Goal: Task Accomplishment & Management: Complete application form

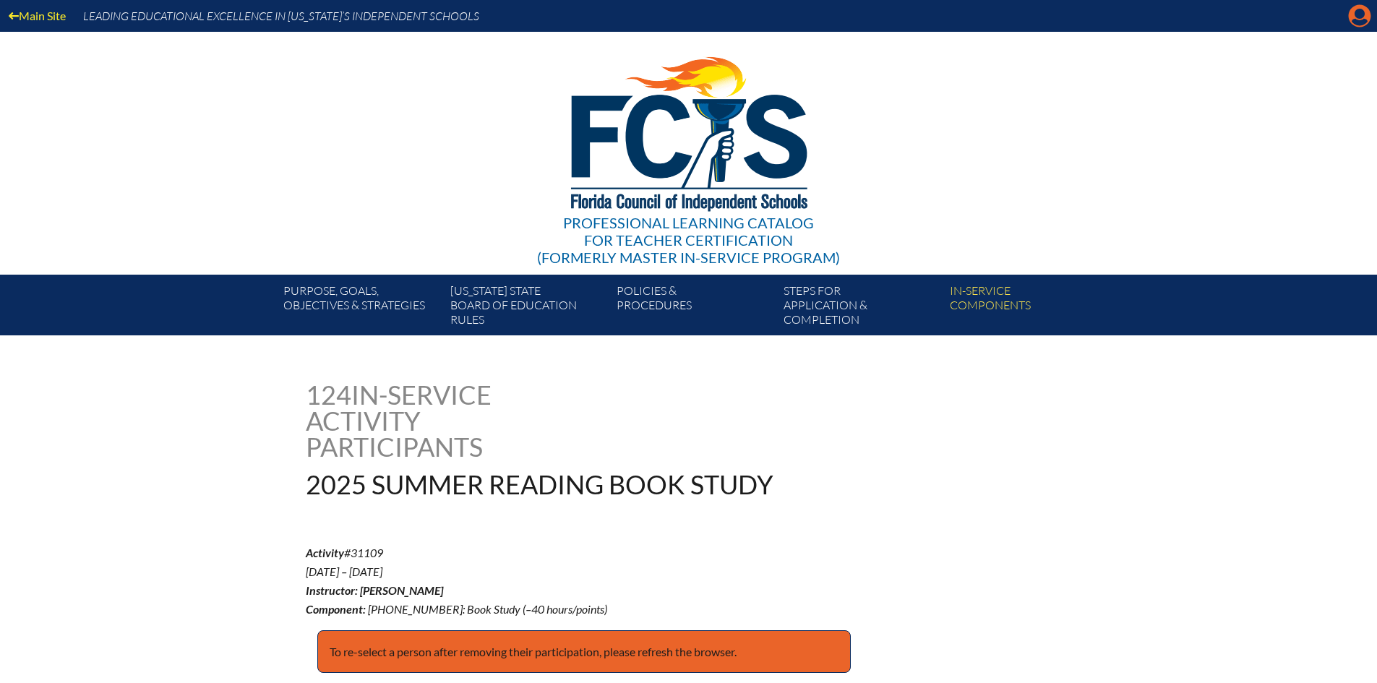
click at [1364, 17] on icon at bounding box center [1360, 16] width 22 height 22
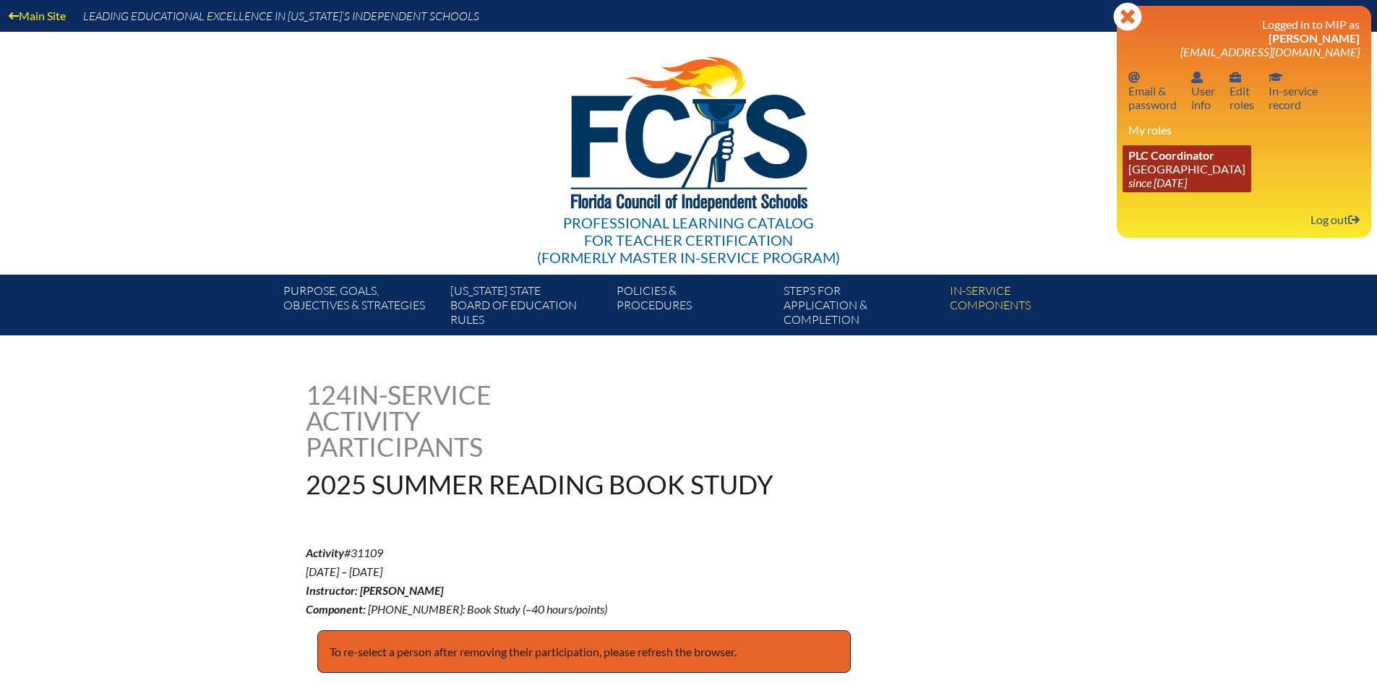
click at [1178, 168] on link "PLC Coordinator Pine Crest School since 2016 Aug 15" at bounding box center [1187, 168] width 129 height 47
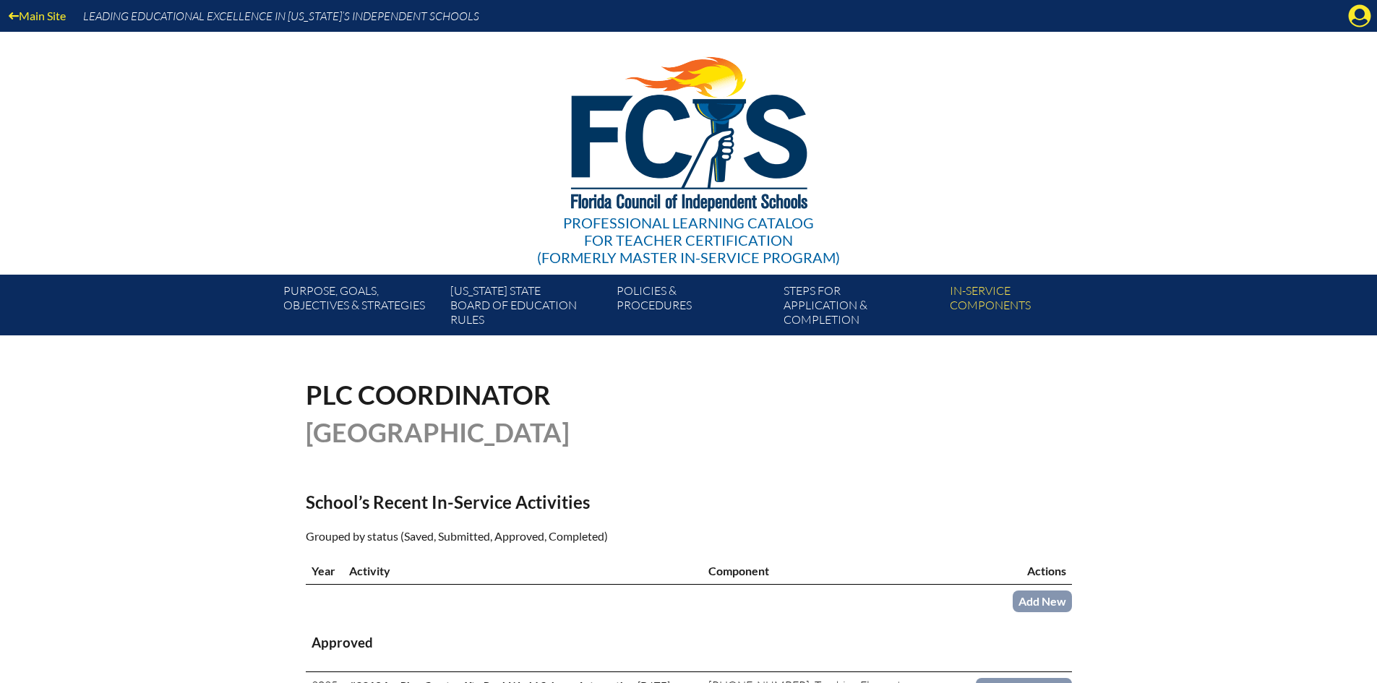
scroll to position [145, 0]
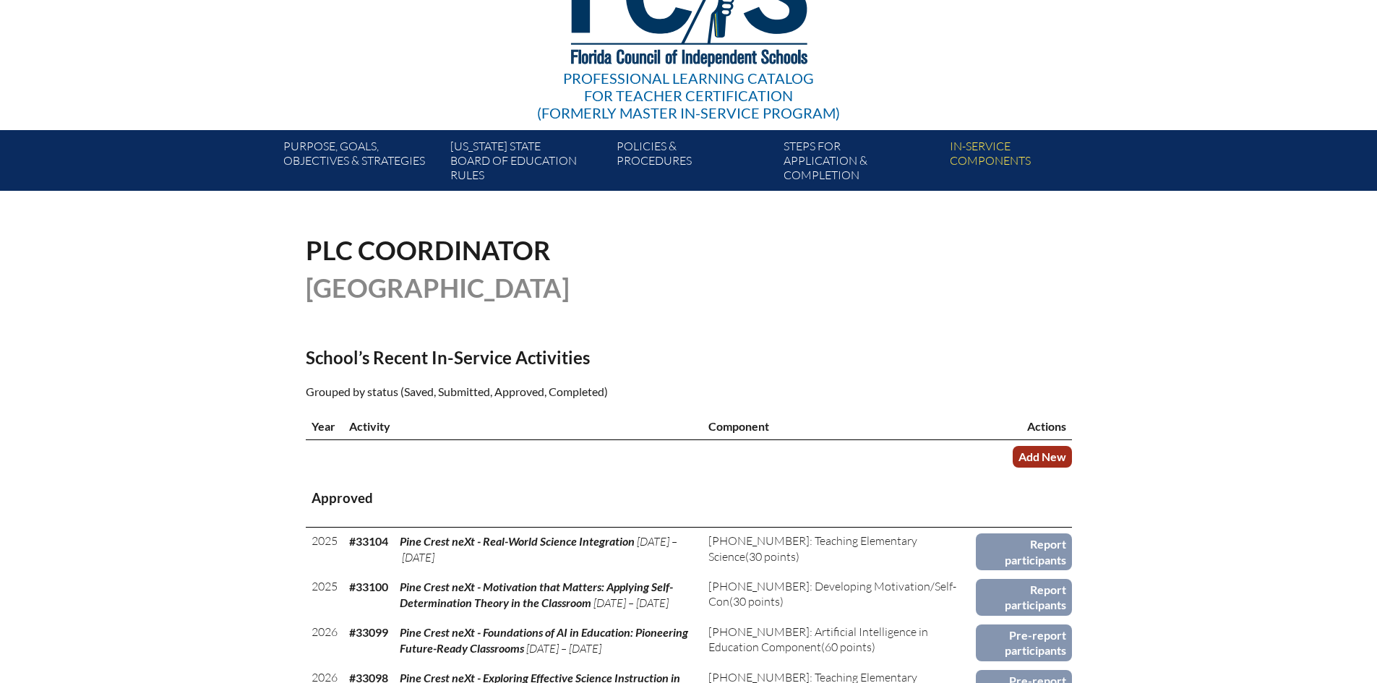
click at [1039, 452] on link "Add New" at bounding box center [1042, 456] width 59 height 21
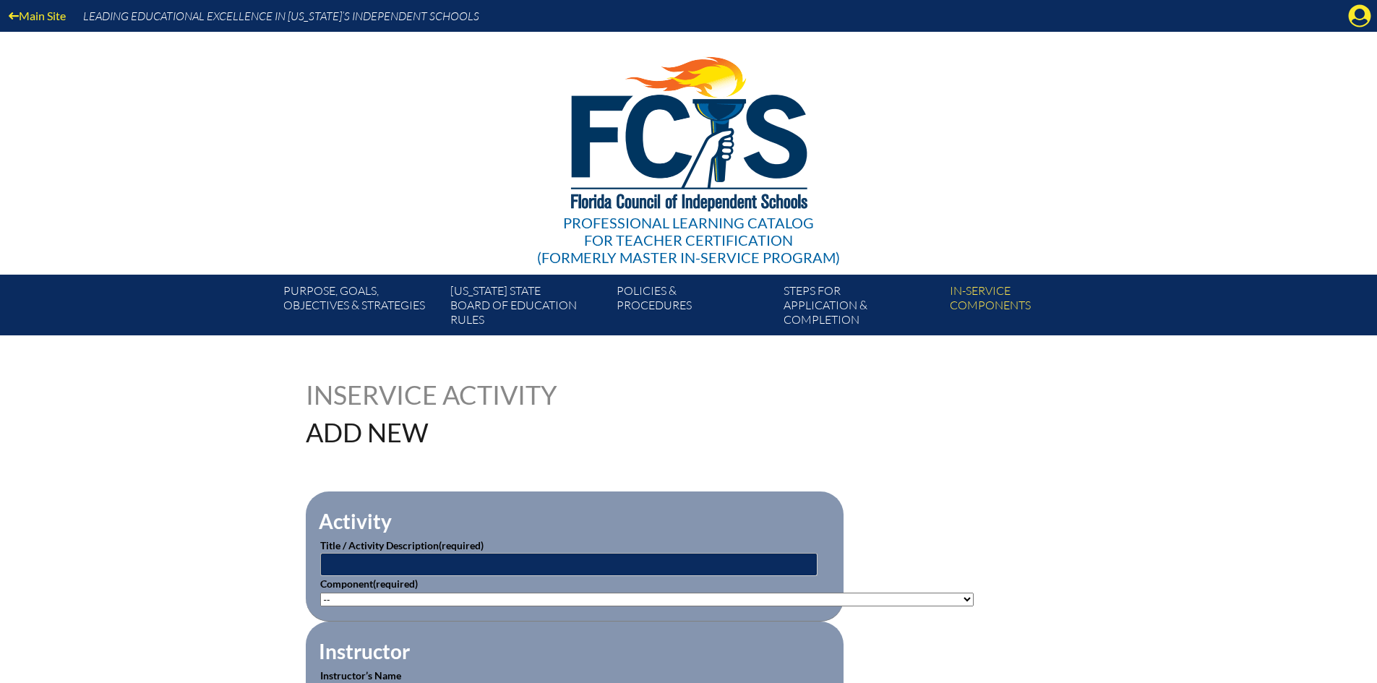
scroll to position [145, 0]
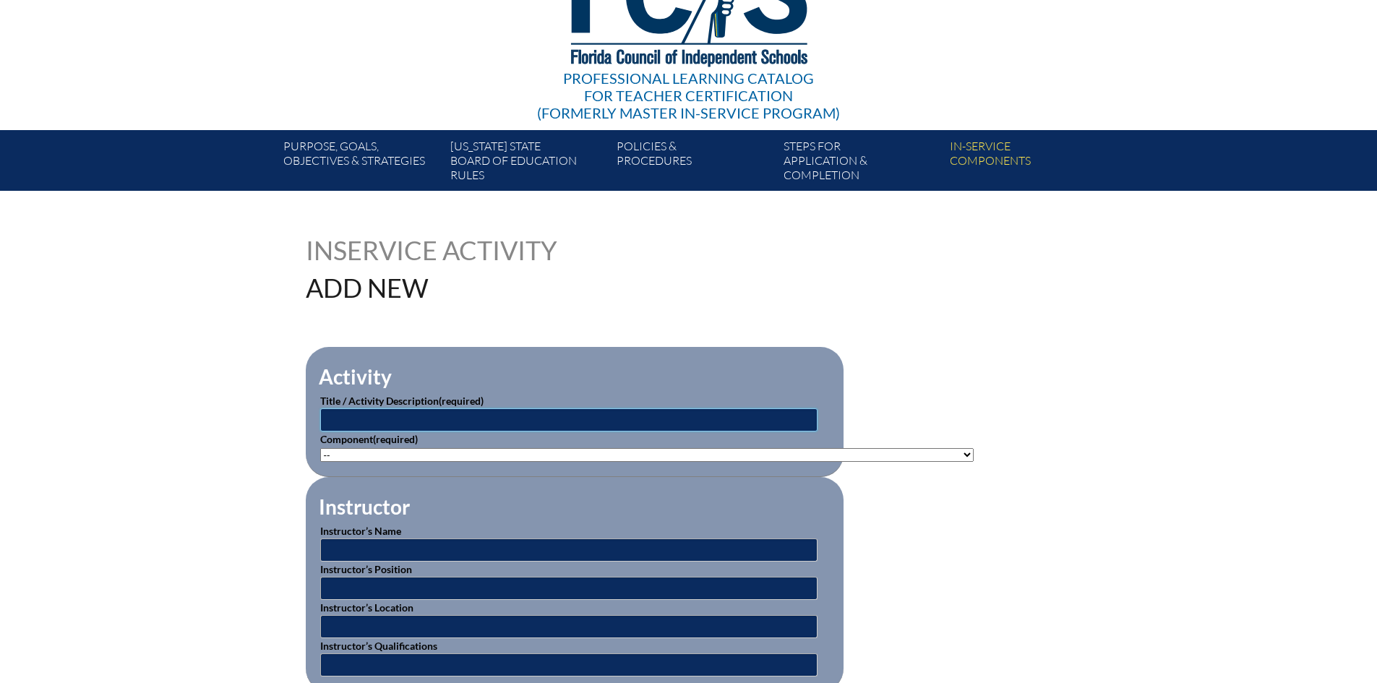
click at [394, 412] on input "text" at bounding box center [568, 419] width 497 height 23
type input "Fall Book Study - Happy Teachers Change the World"
click at [351, 450] on select"]"] "-- [PHONE_NUMBER]: Appropriate Art Activities [PHONE_NUMBER]: Concept and Art P…" at bounding box center [647, 455] width 654 height 14
select select"]"] "139402"
click at [320, 448] on select"]"] "-- [PHONE_NUMBER]: Appropriate Art Activities [PHONE_NUMBER]: Concept and Art P…" at bounding box center [647, 455] width 654 height 14
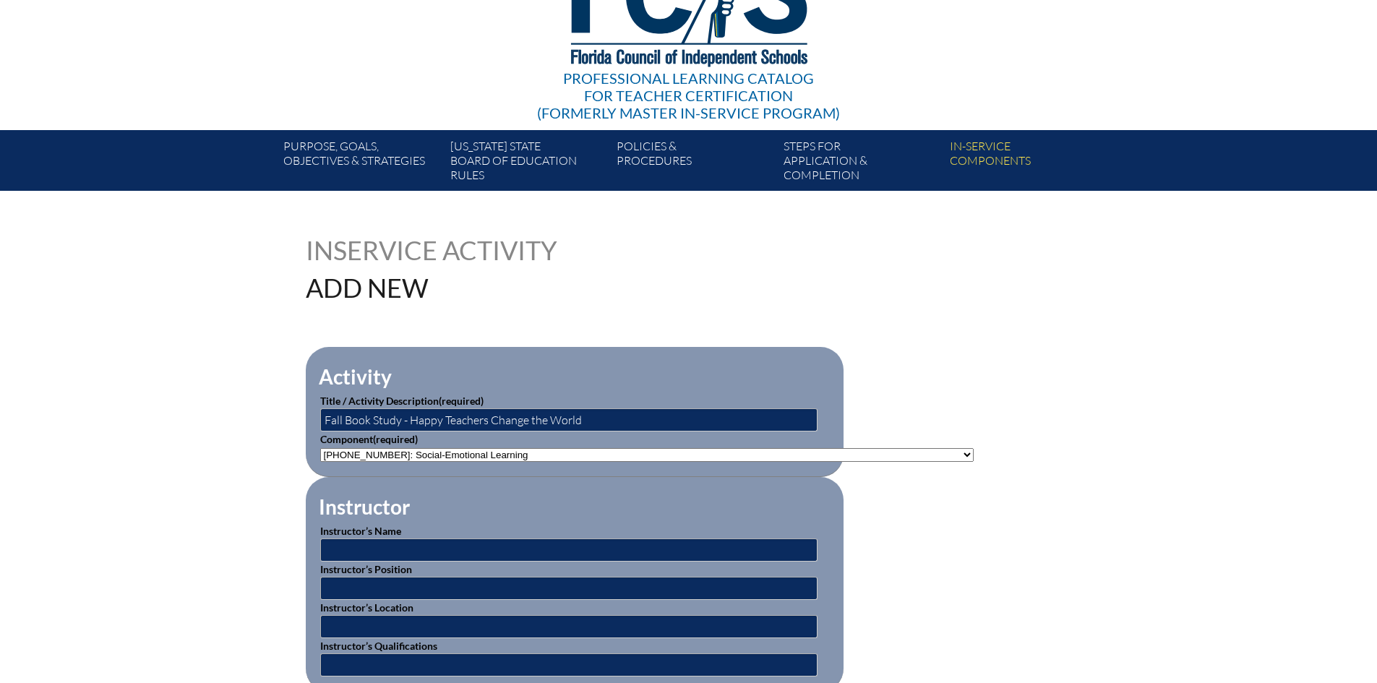
scroll to position [217, 0]
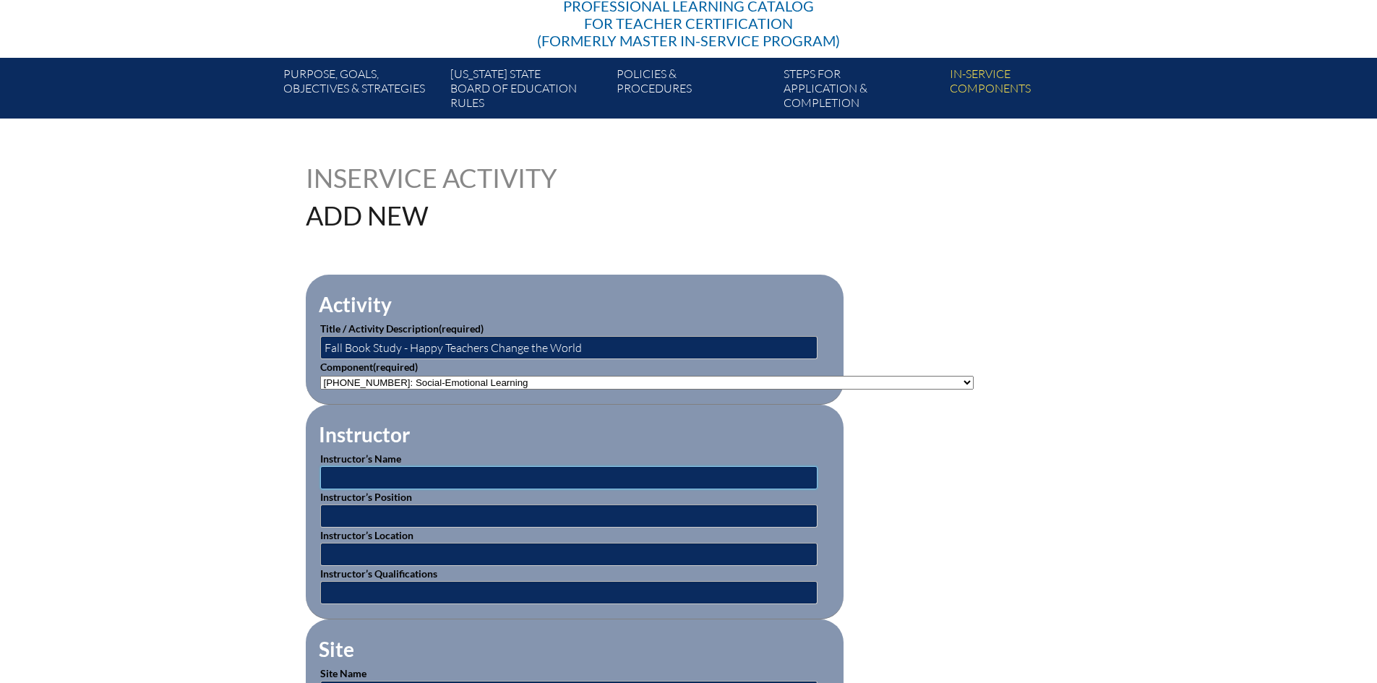
click at [475, 471] on input "text" at bounding box center [568, 477] width 497 height 23
click at [358, 469] on input "text" at bounding box center [568, 477] width 497 height 23
click at [405, 476] on input "[PERSON_NAME] and [PERSON_NAME] and [PERSON_NAME]" at bounding box center [568, 477] width 497 height 23
type input "[PERSON_NAME], [PERSON_NAME] and [PERSON_NAME]"
click at [395, 505] on input "text" at bounding box center [568, 516] width 497 height 23
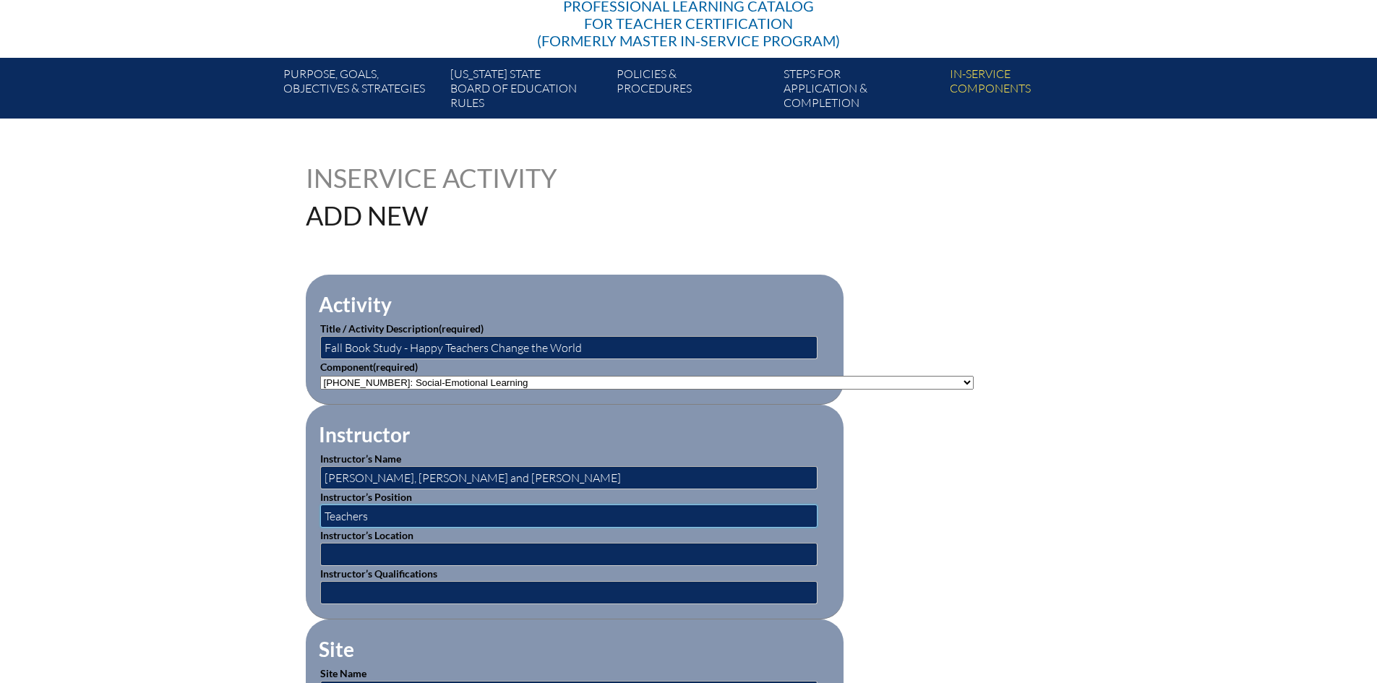
type input "Teachers"
drag, startPoint x: 390, startPoint y: 545, endPoint x: 403, endPoint y: 539, distance: 14.5
click at [390, 545] on input "text" at bounding box center [568, 554] width 497 height 23
type input "[GEOGRAPHIC_DATA] - [GEOGRAPHIC_DATA], [US_STATE] and [GEOGRAPHIC_DATA], [US_ST…"
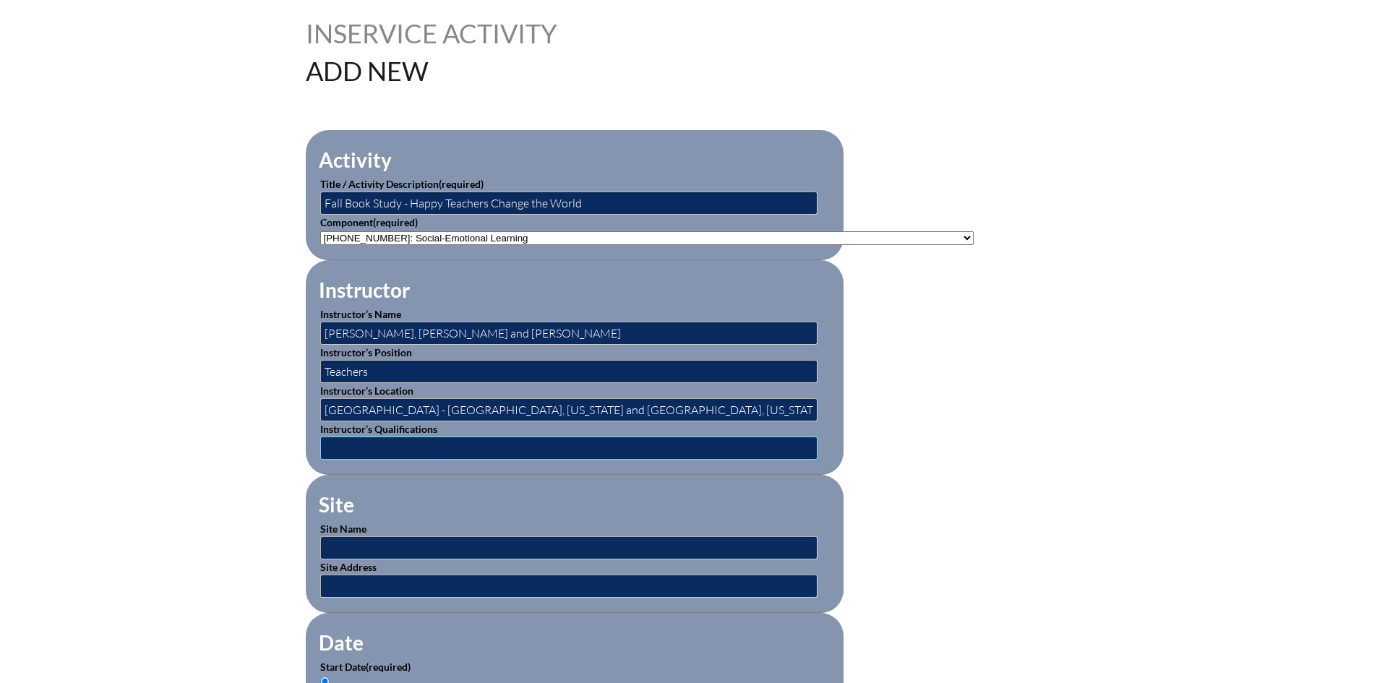
click at [466, 440] on input "text" at bounding box center [568, 448] width 497 height 23
click at [364, 446] on input "text" at bounding box center [568, 448] width 497 height 23
type input "Teachers"
click at [395, 537] on input "text" at bounding box center [568, 547] width 497 height 23
type input "[GEOGRAPHIC_DATA]"
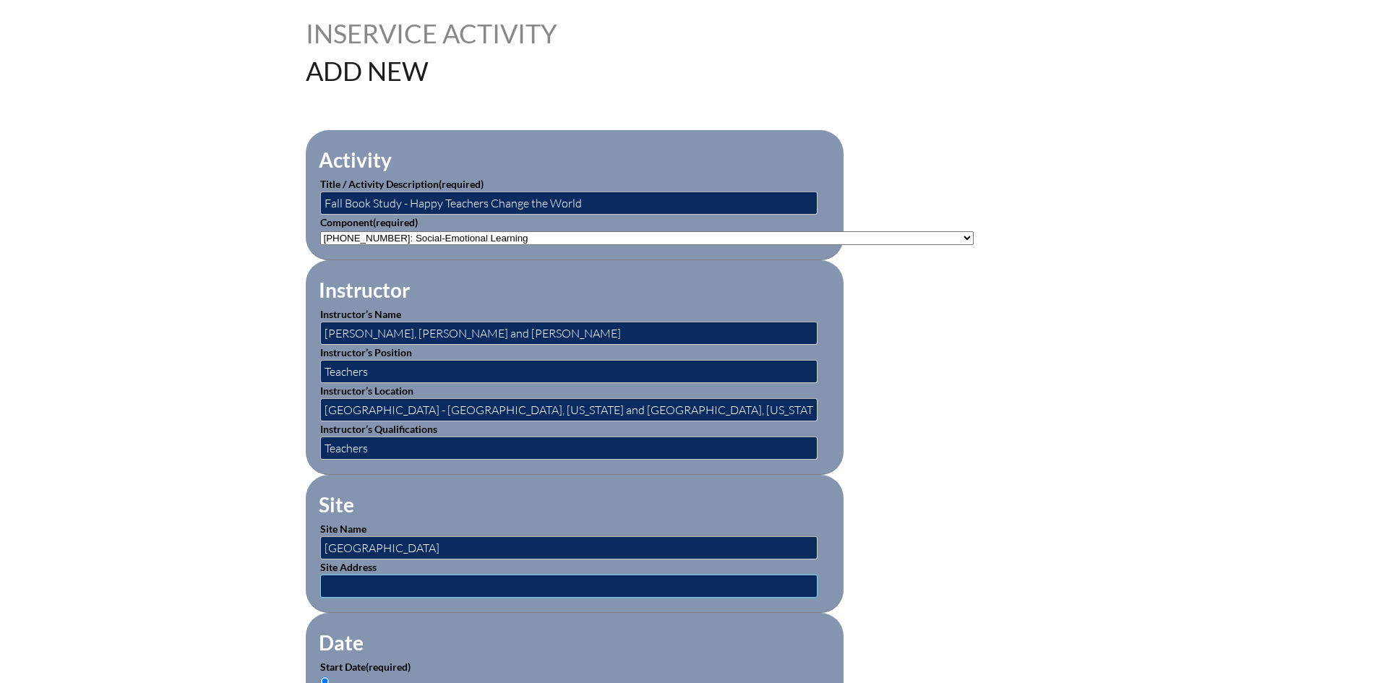
click at [437, 578] on input "text" at bounding box center [568, 586] width 497 height 23
type input "[STREET_ADDRESS] and [STREET_ADDRESS][PERSON_NAME]"
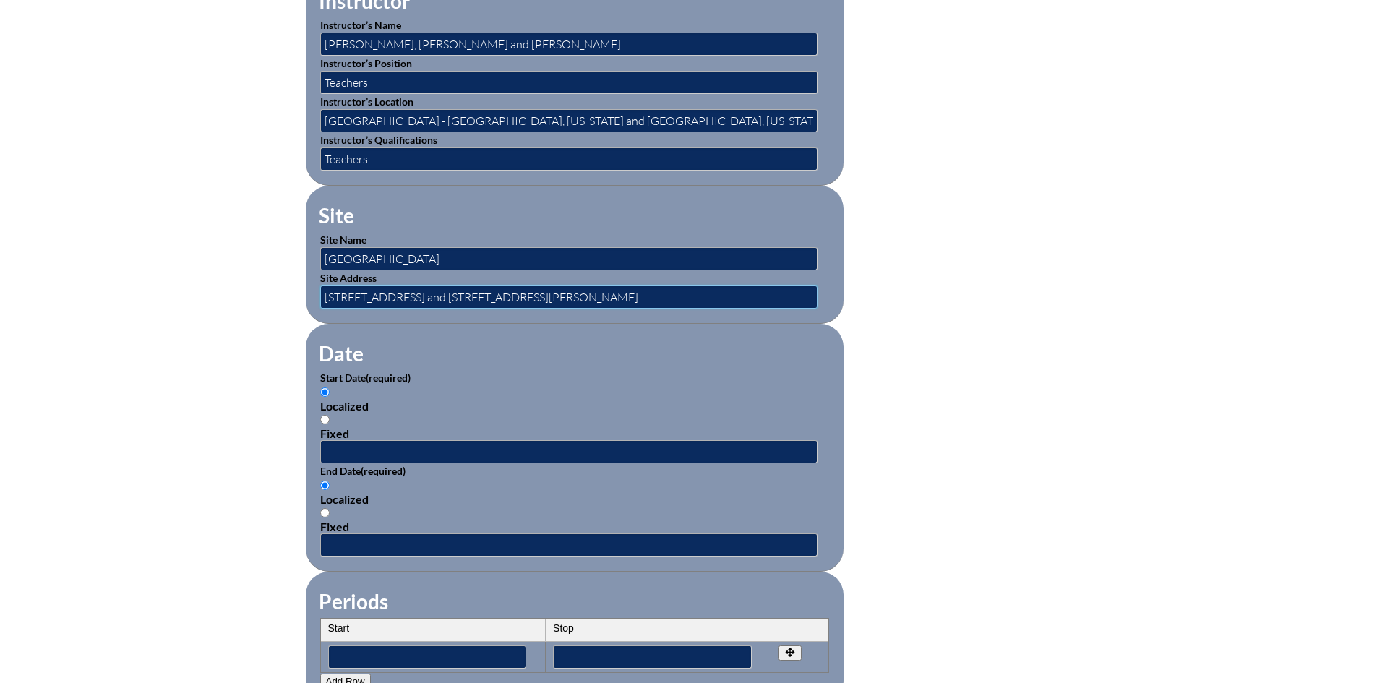
scroll to position [795, 0]
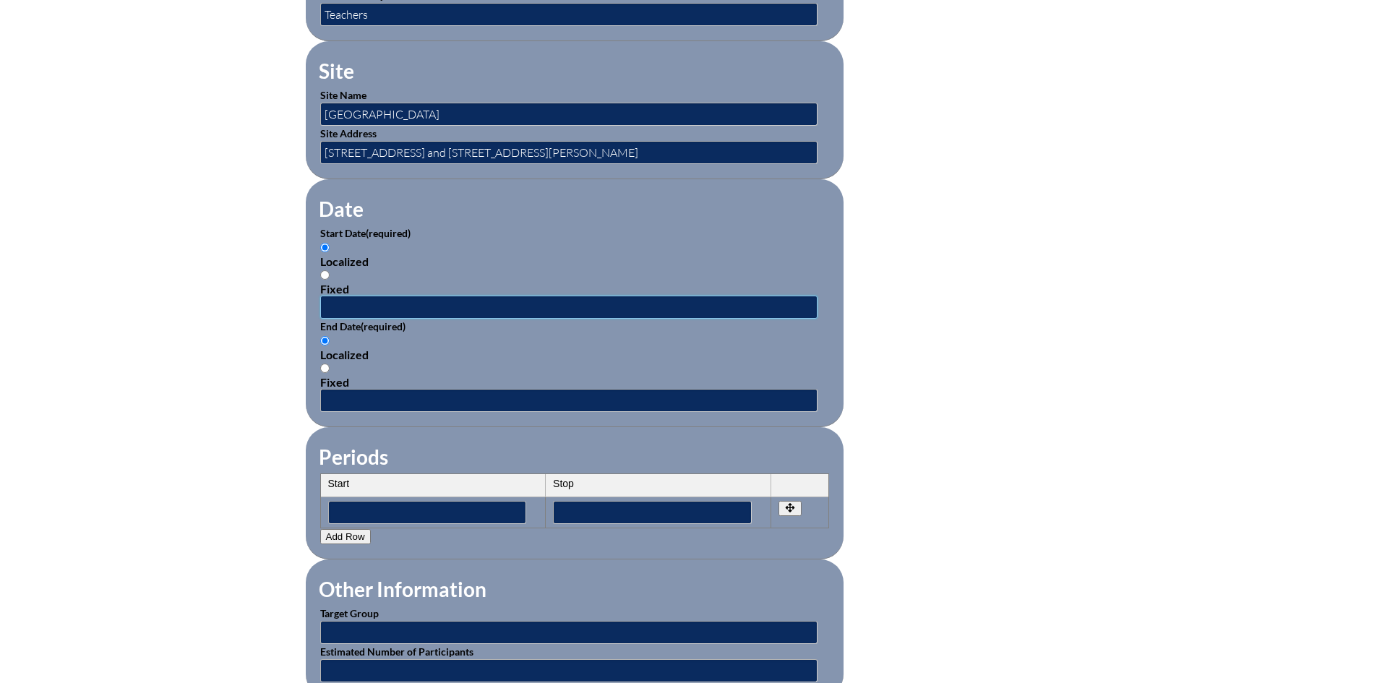
click at [354, 296] on input "text" at bounding box center [568, 307] width 497 height 23
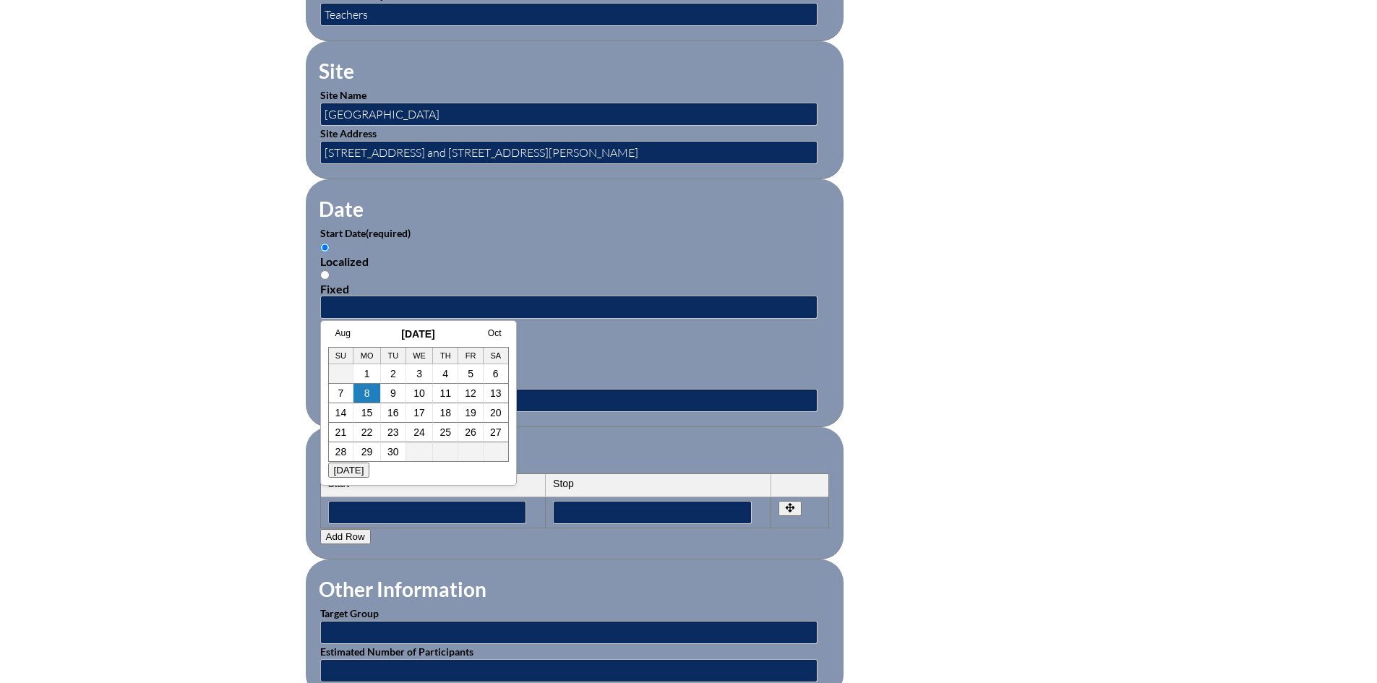
click at [371, 335] on h3 "[DATE]" at bounding box center [418, 334] width 181 height 12
click at [497, 335] on link "Oct" at bounding box center [495, 333] width 14 height 10
click at [444, 408] on link "16" at bounding box center [446, 413] width 12 height 12
type input "[DATE] 8:09 AM"
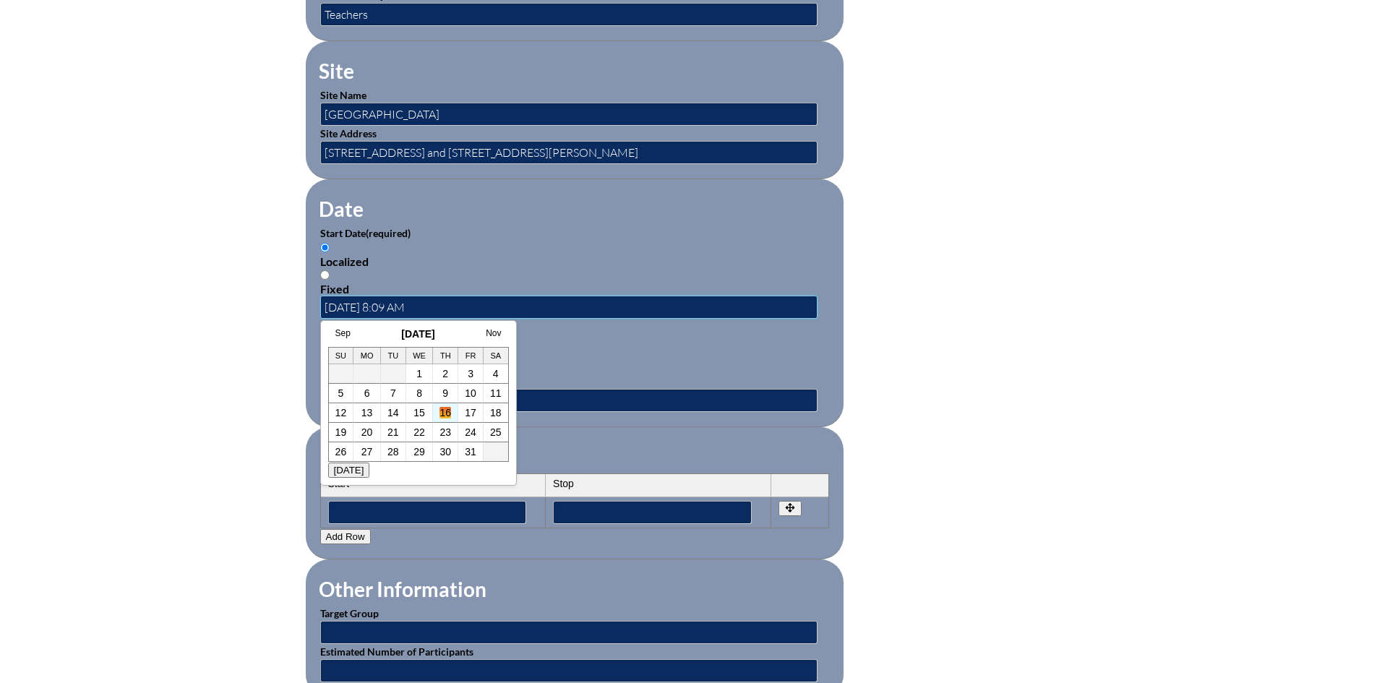
scroll to position [0, 0]
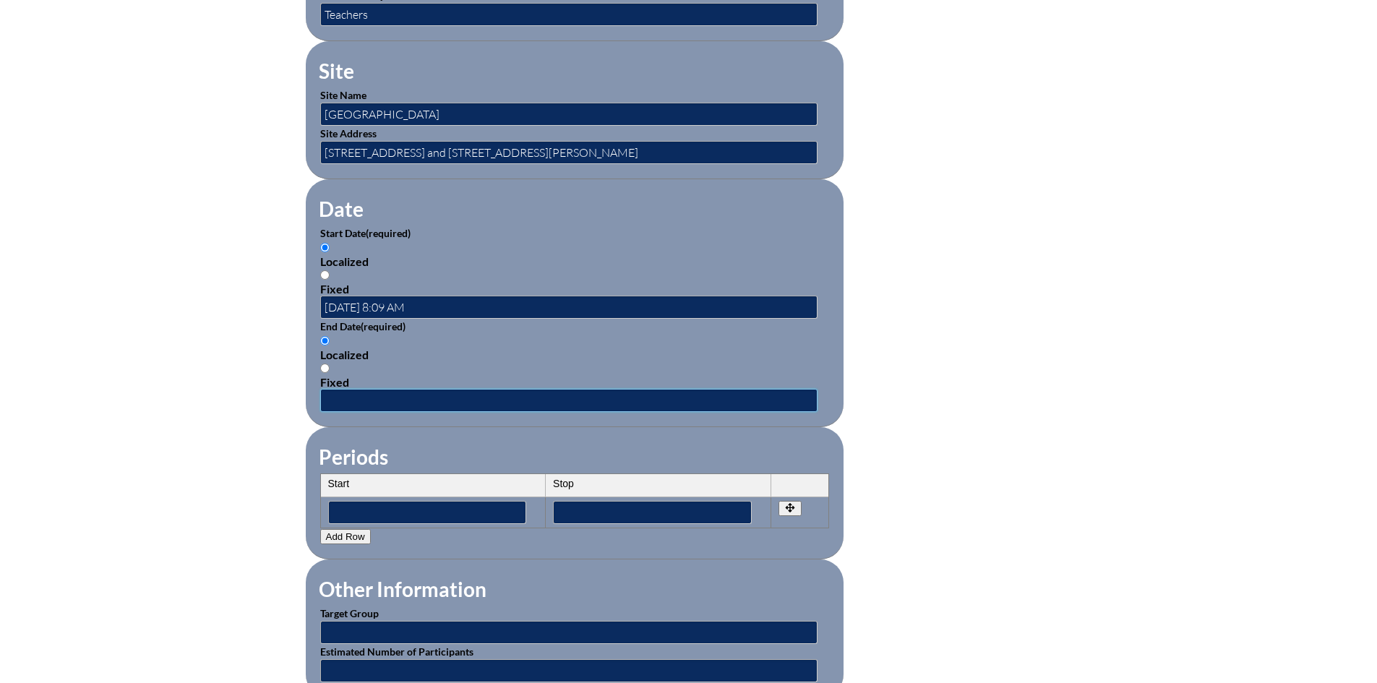
click at [384, 389] on input "text" at bounding box center [568, 400] width 497 height 23
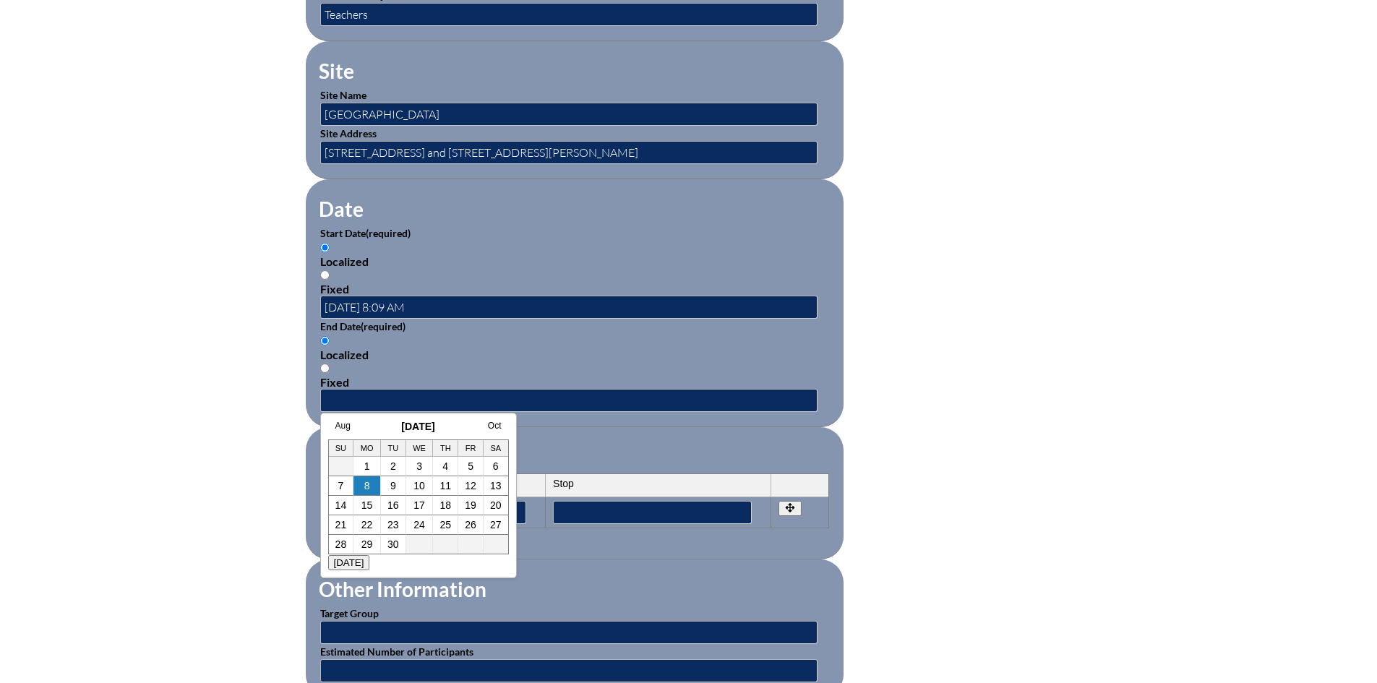
drag, startPoint x: 368, startPoint y: 420, endPoint x: 377, endPoint y: 420, distance: 9.4
click at [368, 420] on div "Aug [DATE] Oct Su Mo Tu We Th Fr Sa 1 2 3 4 5 6 7 8 9 10 11 12 13 14 15 16 17 1…" at bounding box center [418, 496] width 197 height 166
click at [505, 422] on h3 "[DATE]" at bounding box center [418, 427] width 181 height 12
click at [494, 425] on link "Oct" at bounding box center [495, 426] width 14 height 10
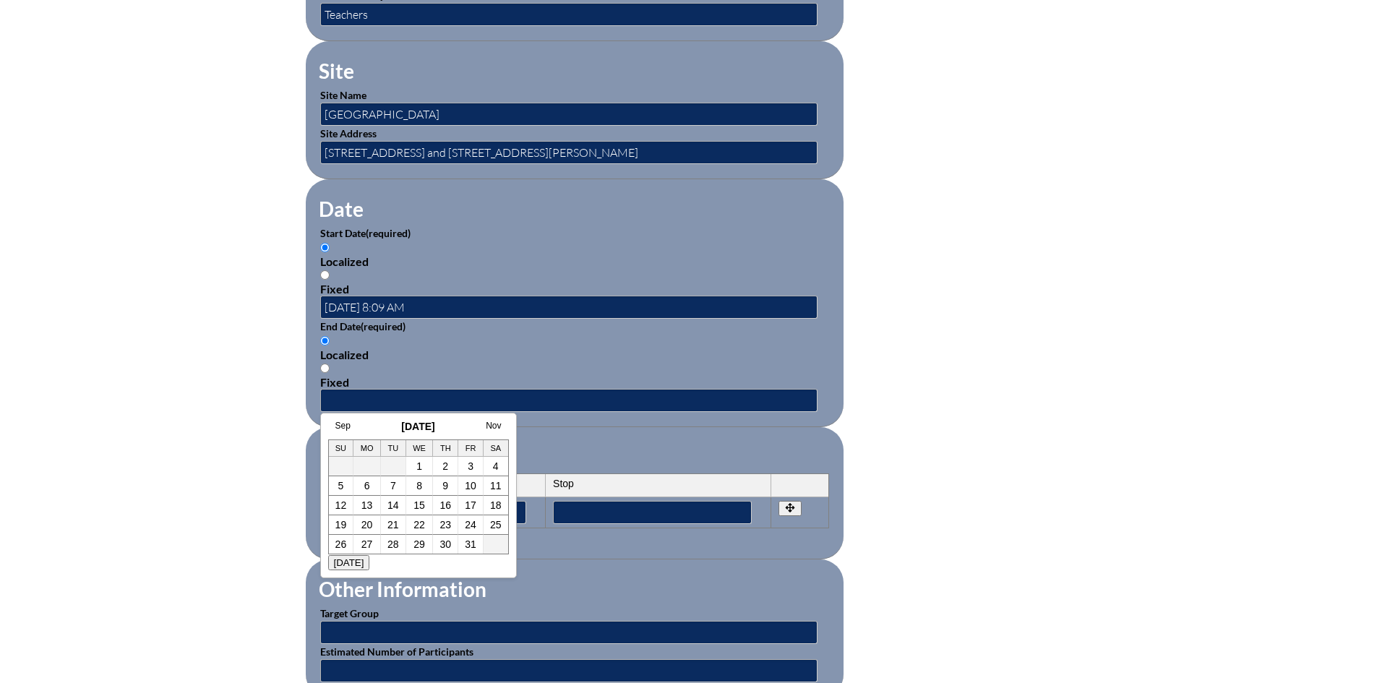
click at [505, 412] on fieldset "Date Start Date (required) Localized Fixed [DATE] 8:09 AM End Date (required) L…" at bounding box center [575, 303] width 538 height 248
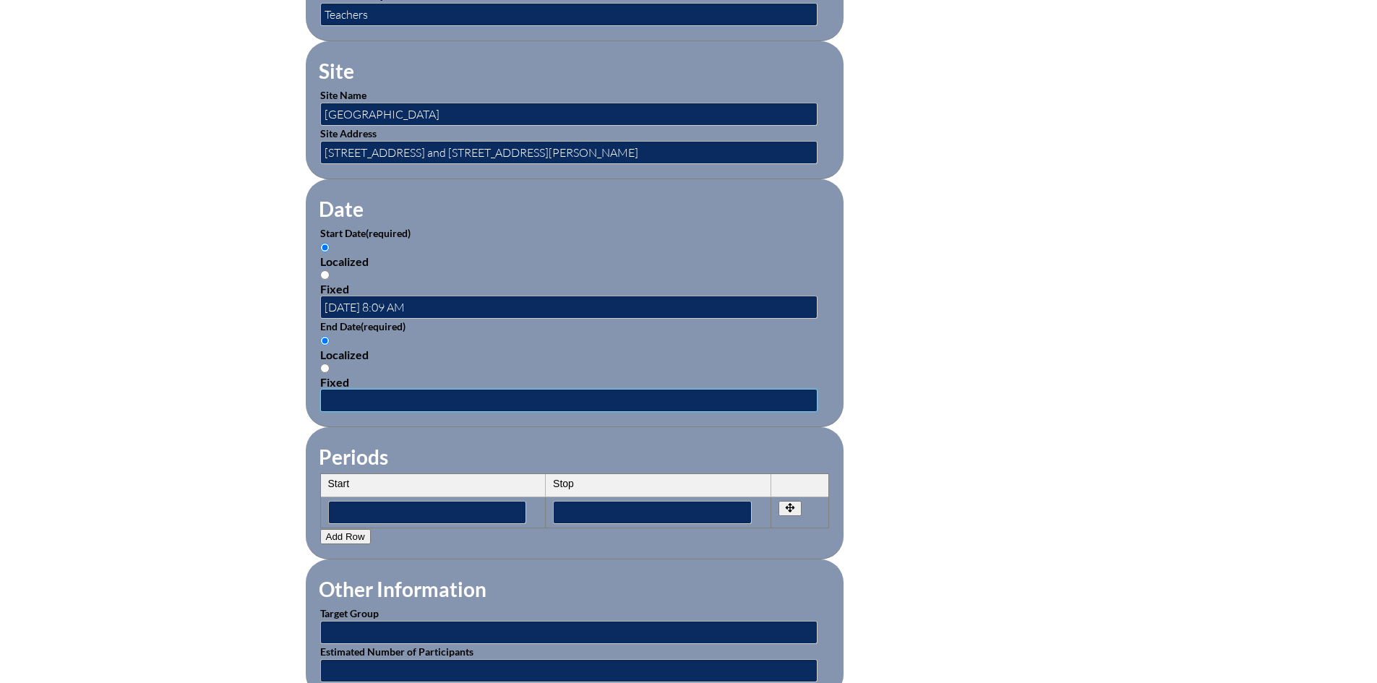
click at [468, 389] on input "text" at bounding box center [568, 400] width 497 height 23
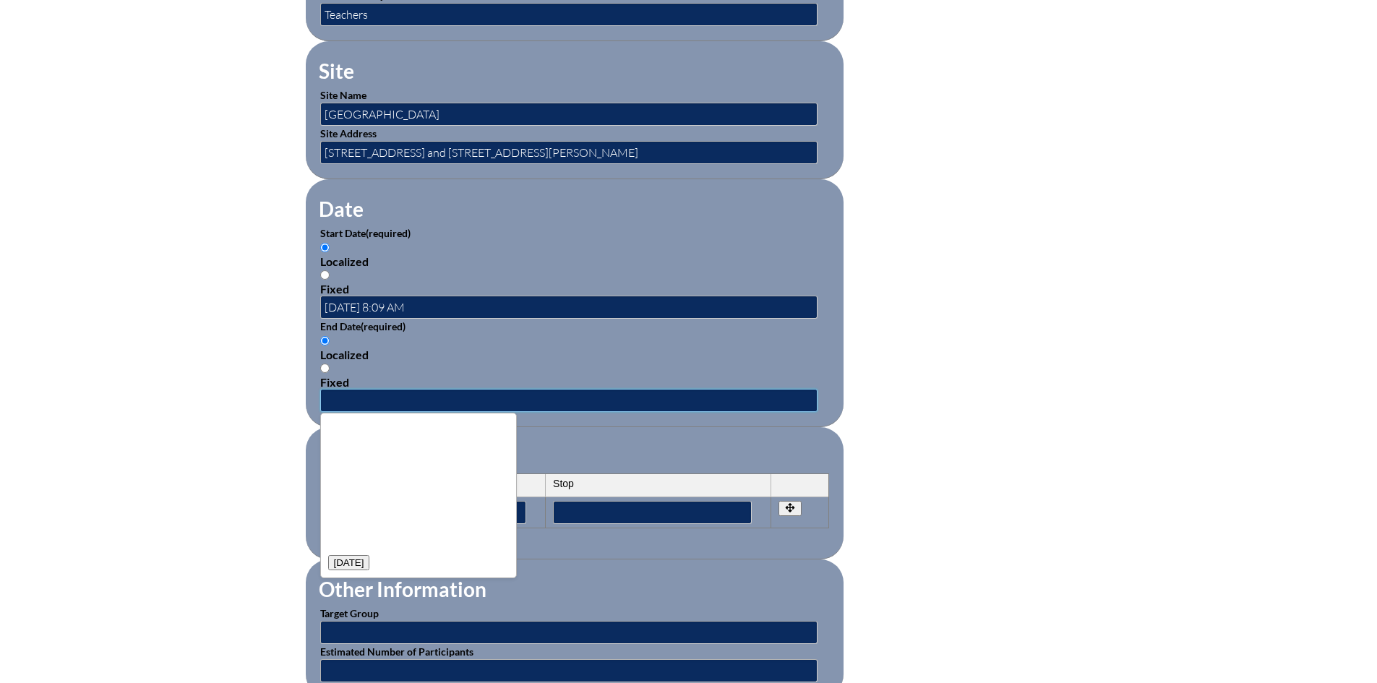
scroll to position [0, 0]
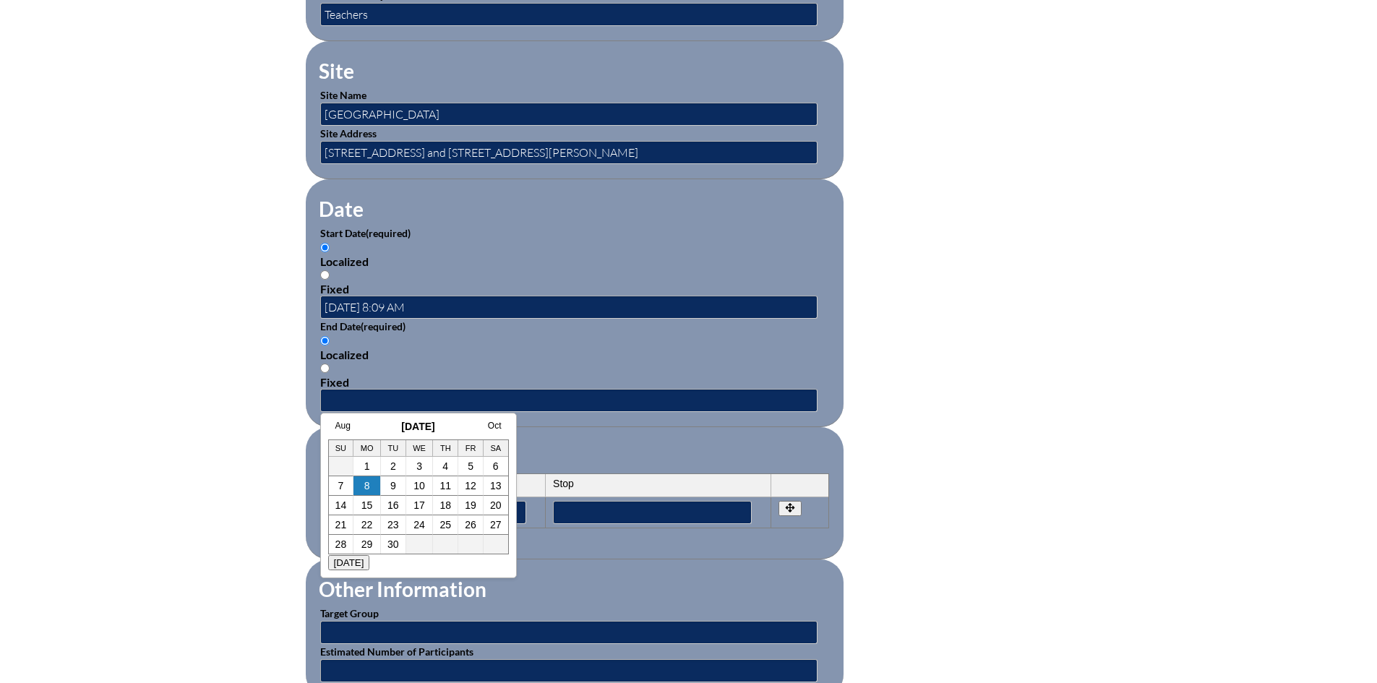
click at [341, 414] on div "Aug [DATE] Oct Su Mo Tu We Th Fr Sa 1 2 3 4 5 6 7 8 9 10 11 12 13 14 15 16 17 1…" at bounding box center [418, 496] width 197 height 166
click at [496, 427] on link "Oct" at bounding box center [495, 426] width 14 height 10
click at [495, 429] on link "Nov" at bounding box center [493, 426] width 15 height 10
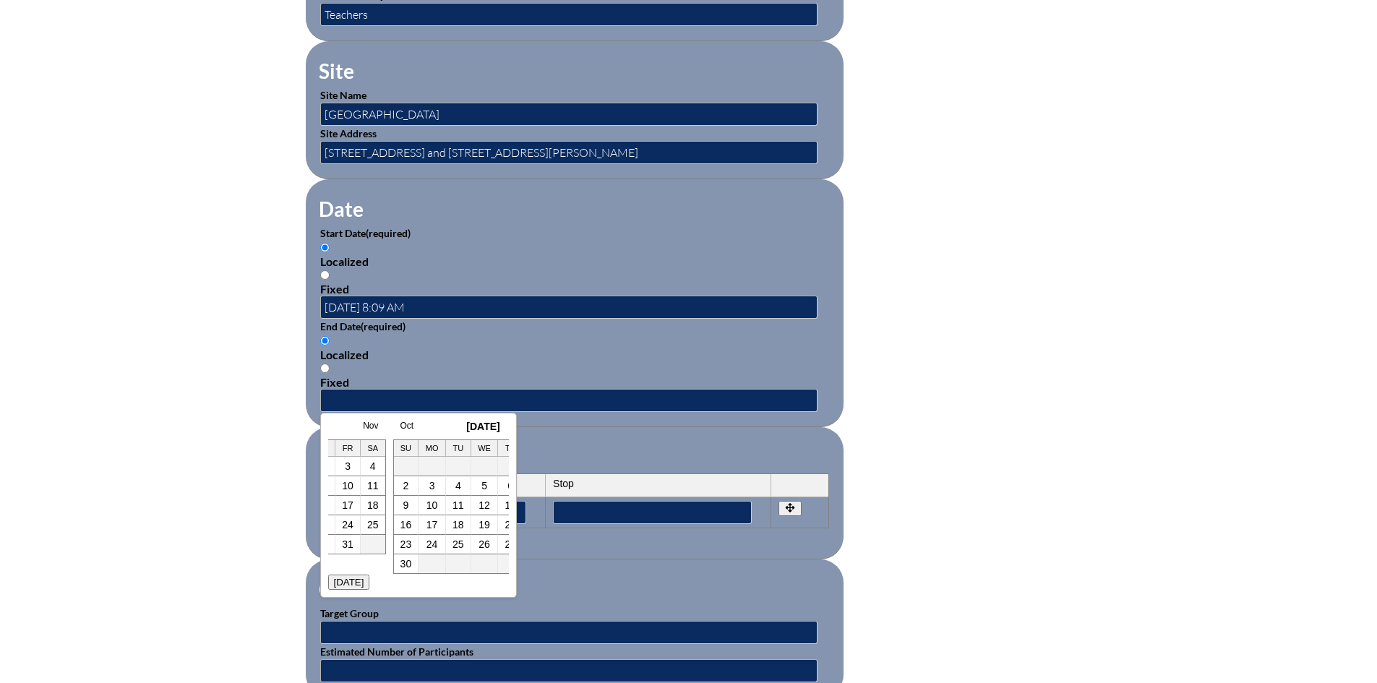
scroll to position [0, 376]
click at [393, 503] on link "11" at bounding box center [394, 506] width 12 height 12
type input "[DATE] 8:09 AM"
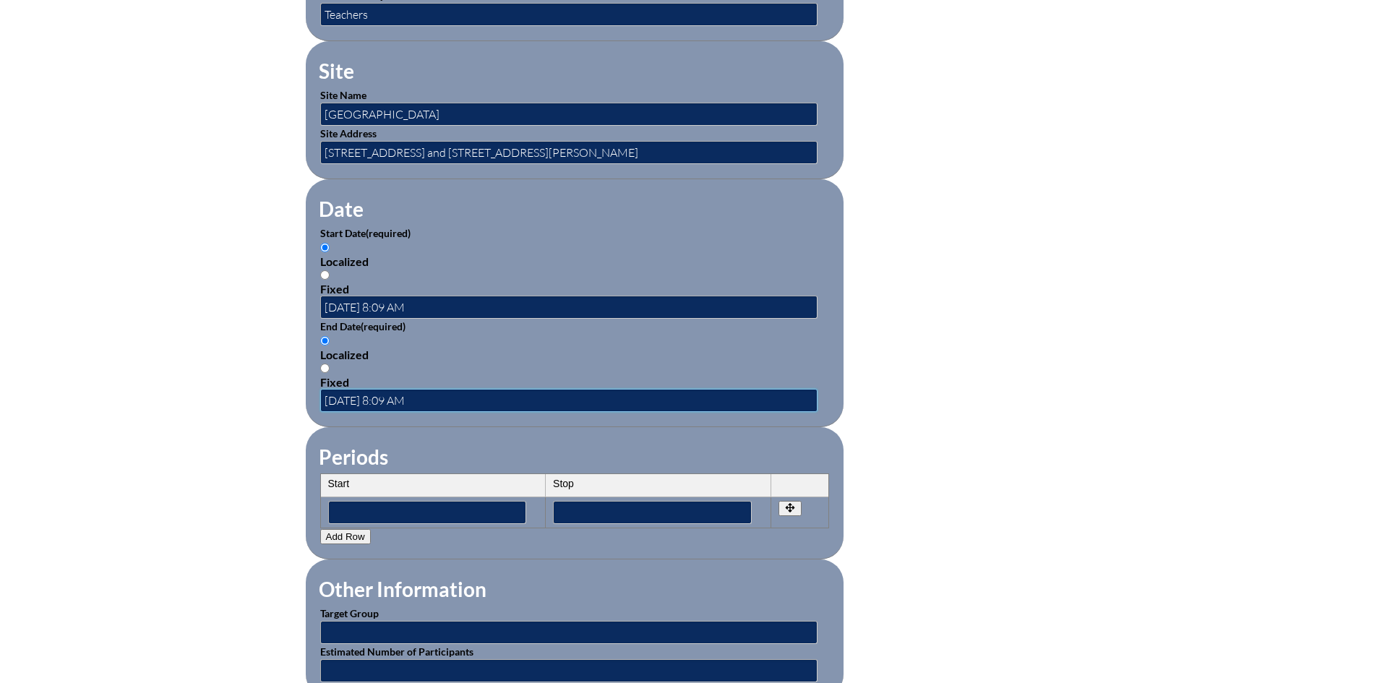
scroll to position [940, 0]
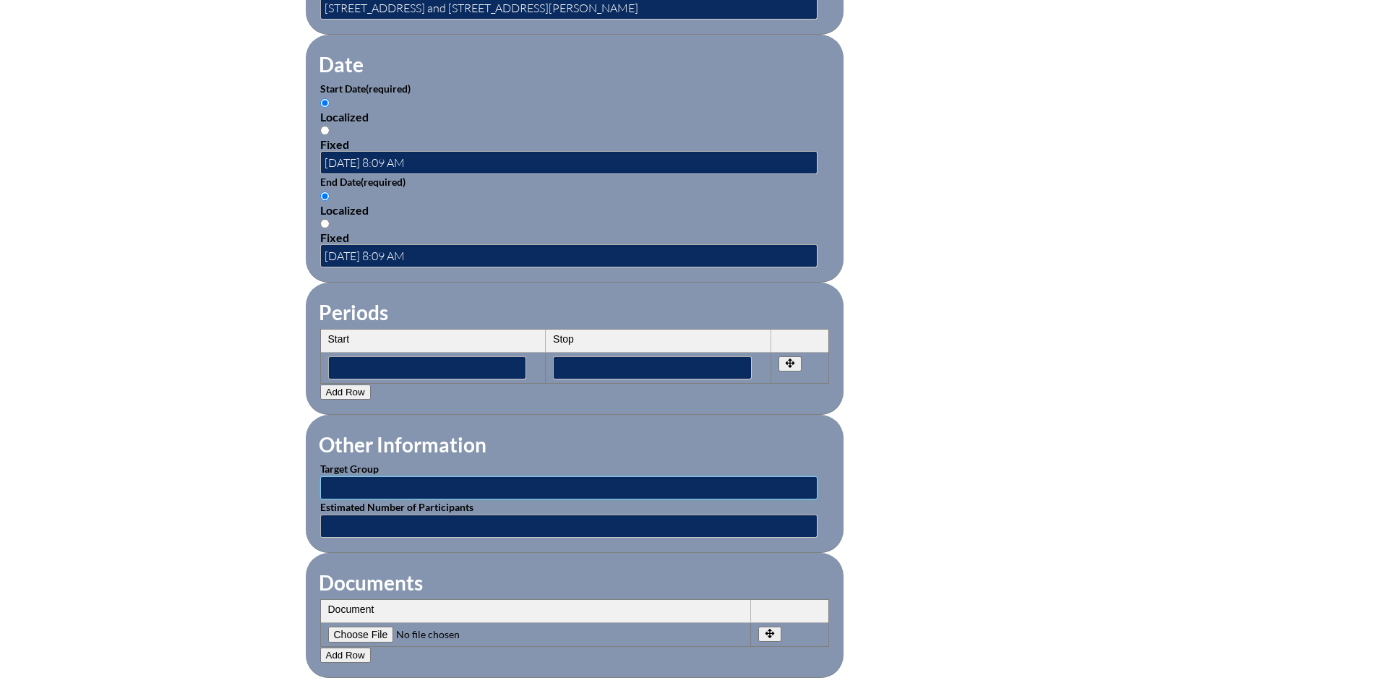
click at [521, 484] on input "text" at bounding box center [568, 487] width 497 height 23
type input "Lower School teachers"
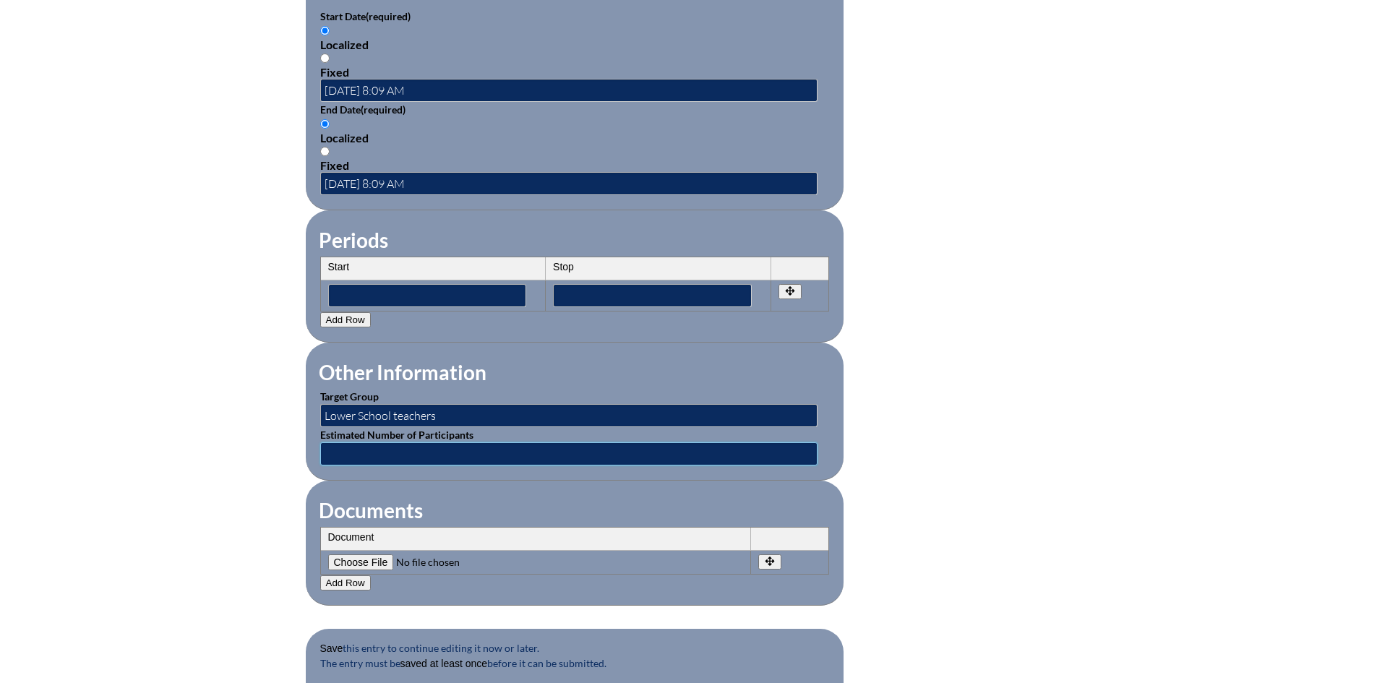
click at [492, 443] on input "text" at bounding box center [568, 453] width 497 height 23
type input "50"
click at [607, 575] on div "Add Row" at bounding box center [574, 583] width 509 height 16
click at [380, 555] on input"] "file" at bounding box center [426, 563] width 197 height 16
type input"] "C:\fakepath\Fall 2025 Book Study Happy Teachers.pdf"
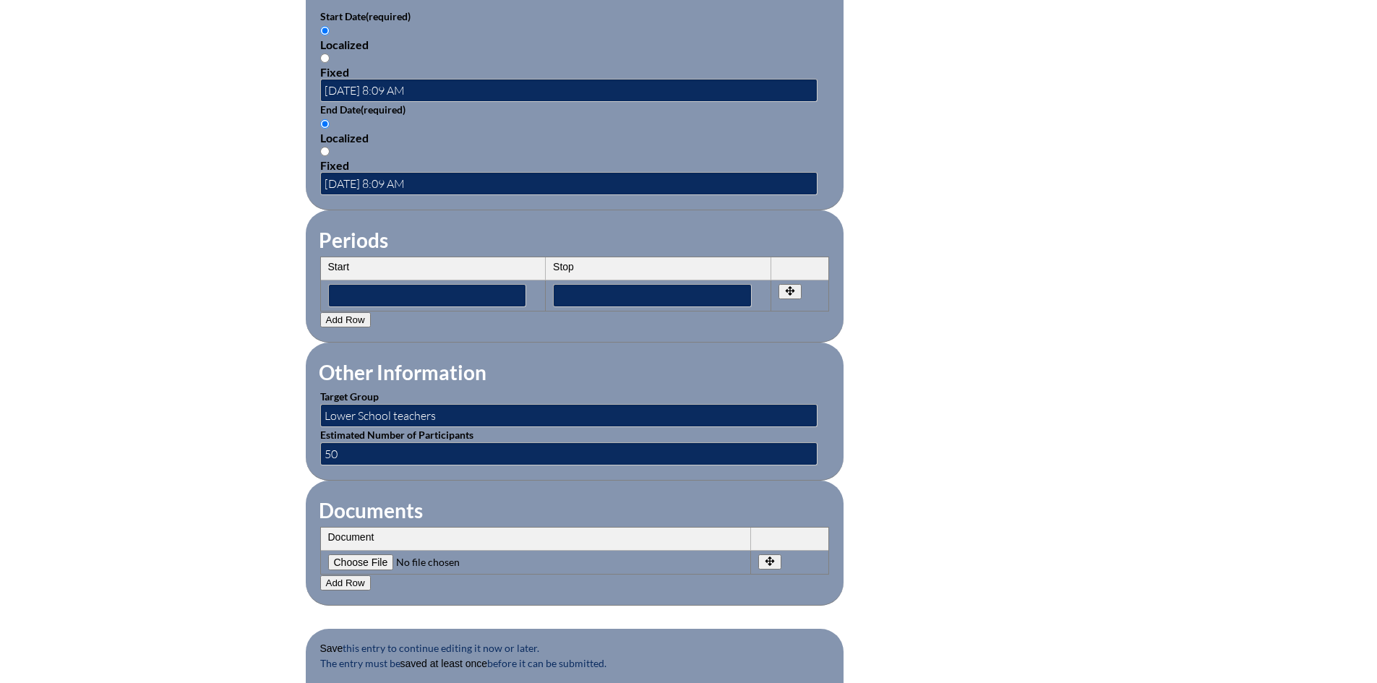
scroll to position [1157, 0]
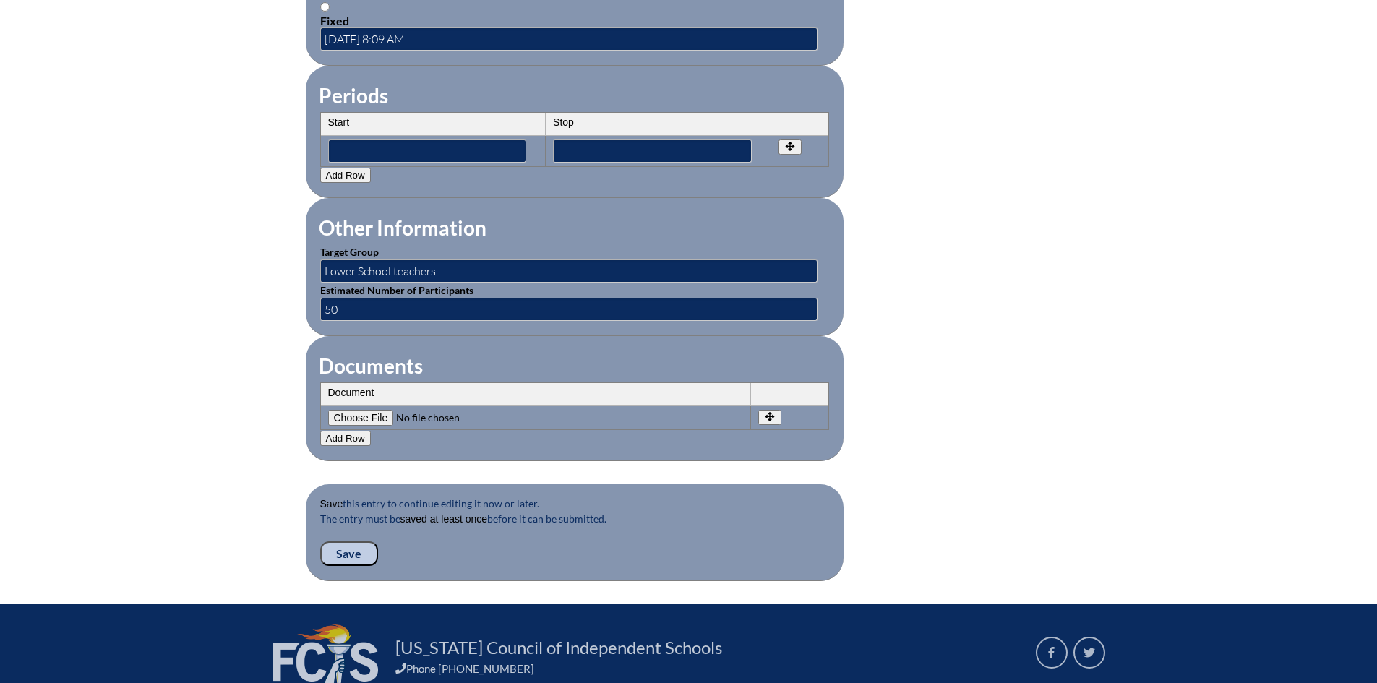
click at [330, 541] on input "Save" at bounding box center [349, 553] width 58 height 25
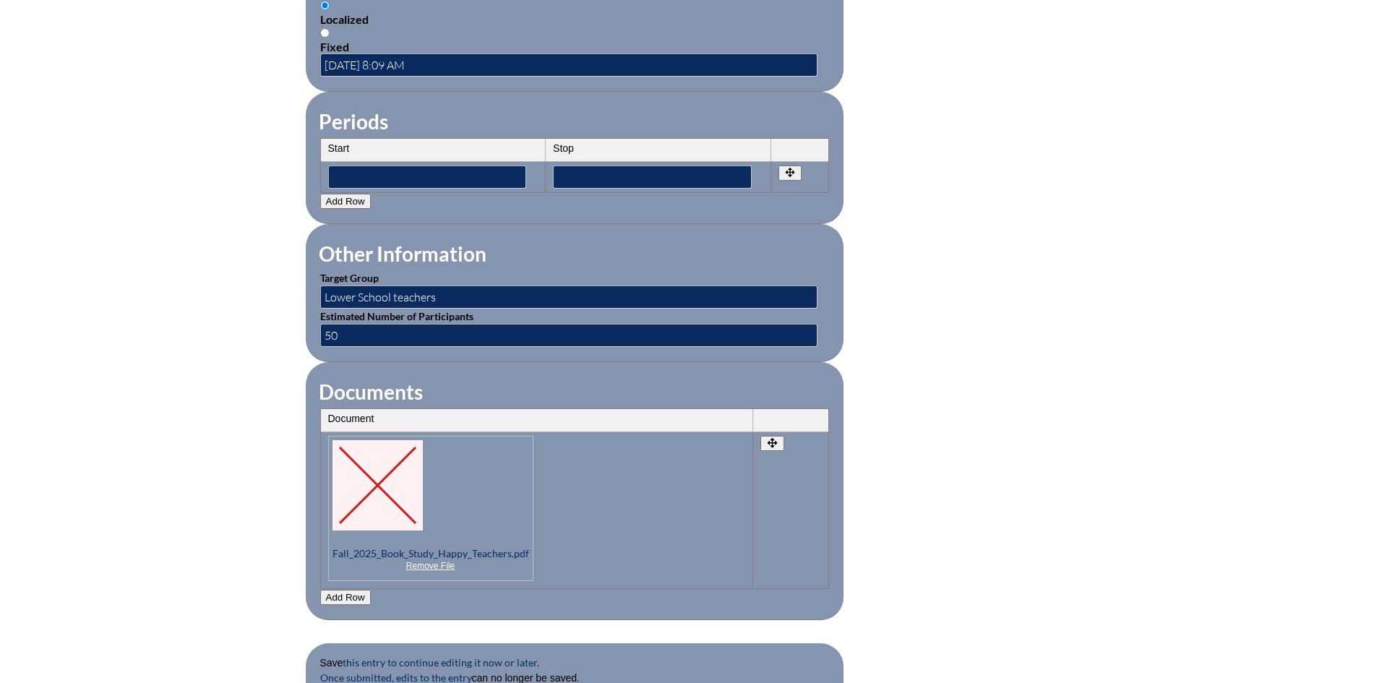
scroll to position [1451, 0]
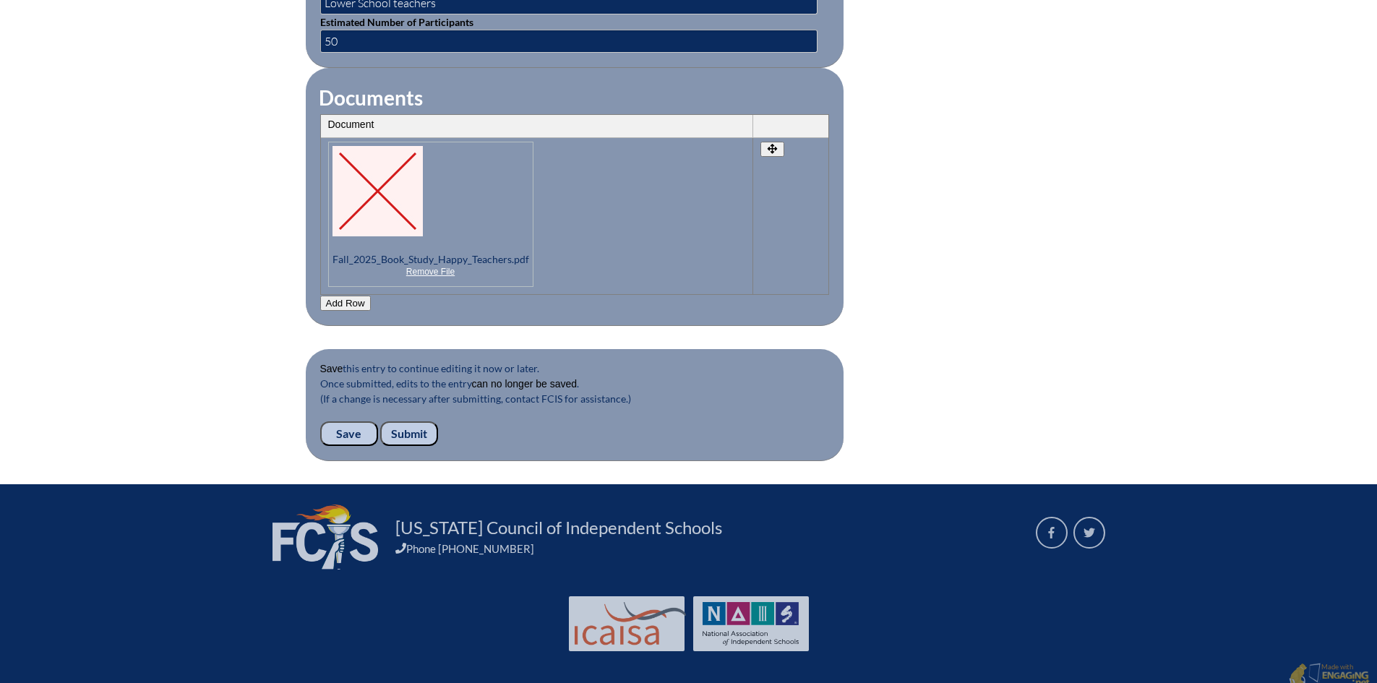
click at [400, 423] on input "Submit" at bounding box center [409, 433] width 58 height 25
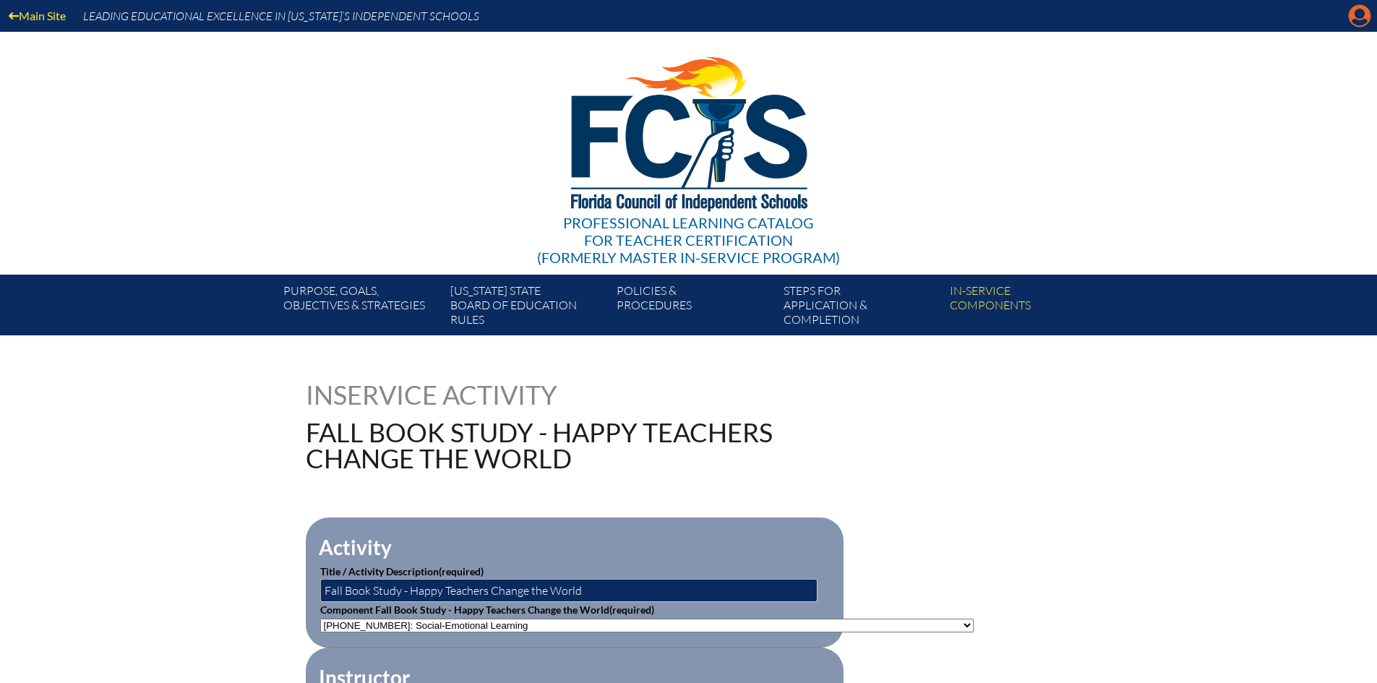
click at [1355, 25] on icon at bounding box center [1360, 16] width 22 height 22
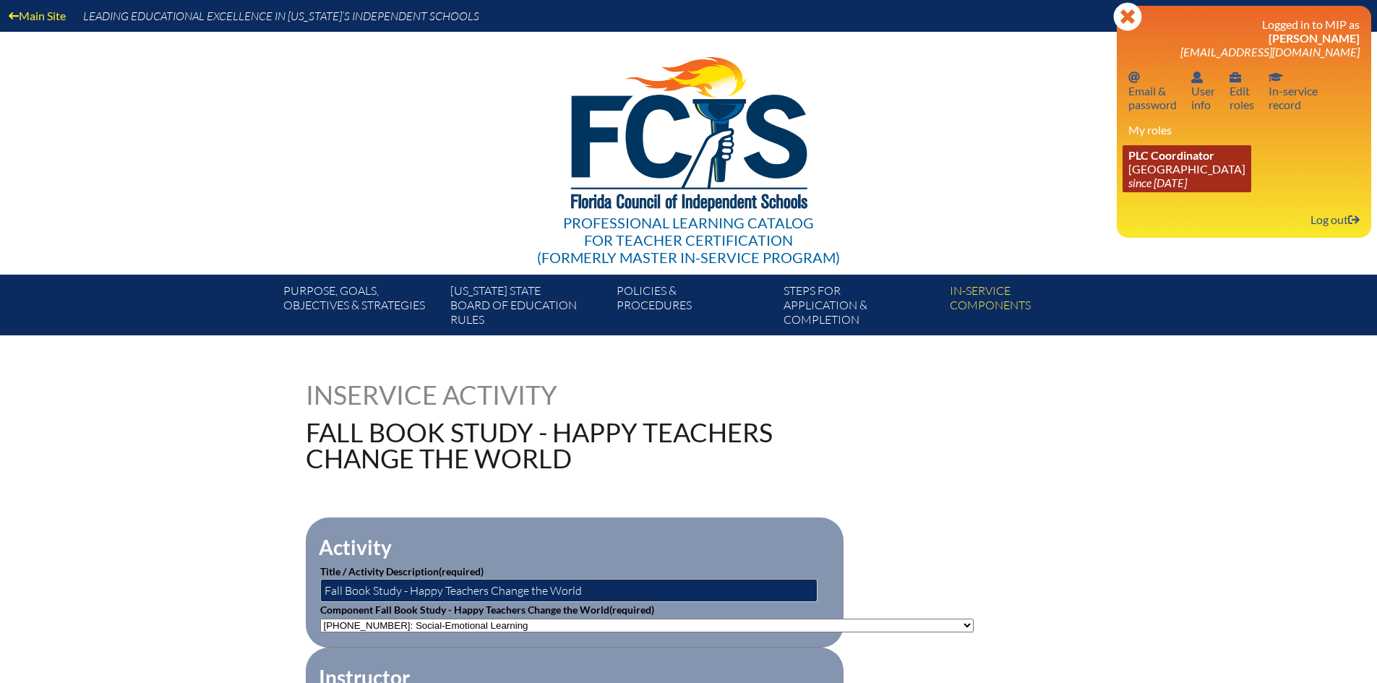
click at [1184, 154] on span "PLC Coordinator" at bounding box center [1172, 155] width 86 height 14
